Goal: Find specific page/section: Find specific page/section

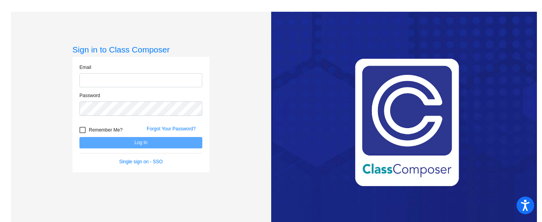
type input "[PERSON_NAME][EMAIL_ADDRESS][PERSON_NAME][DOMAIN_NAME]"
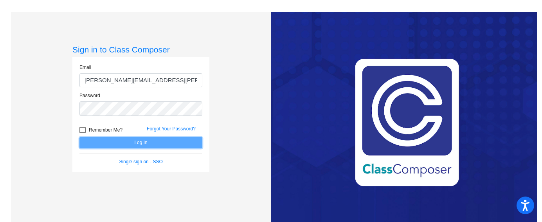
click at [198, 141] on button "Log In" at bounding box center [141, 142] width 123 height 11
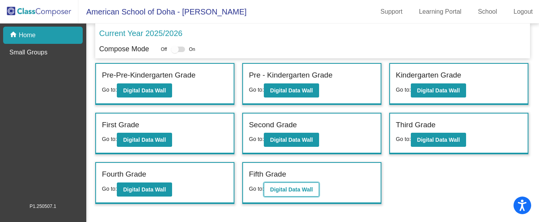
click at [286, 188] on b "Digital Data Wall" at bounding box center [291, 189] width 43 height 6
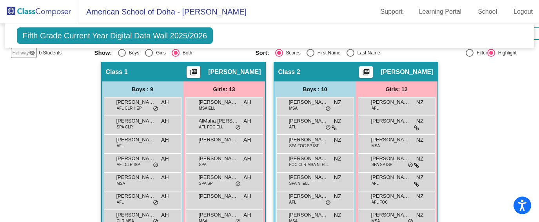
scroll to position [219, 0]
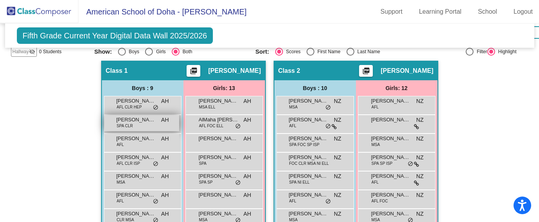
click at [150, 125] on div "[PERSON_NAME] SPA CLR AH lock do_not_disturb_alt" at bounding box center [141, 123] width 75 height 16
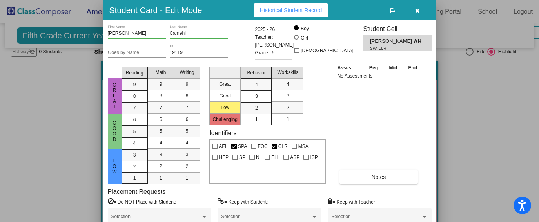
click at [416, 11] on icon "button" at bounding box center [417, 10] width 4 height 5
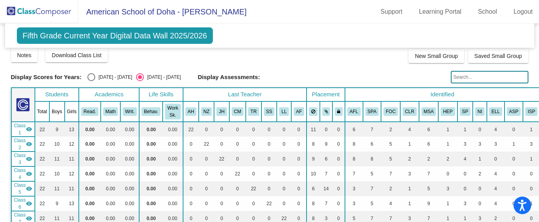
scroll to position [3, 0]
